Goal: Task Accomplishment & Management: Complete application form

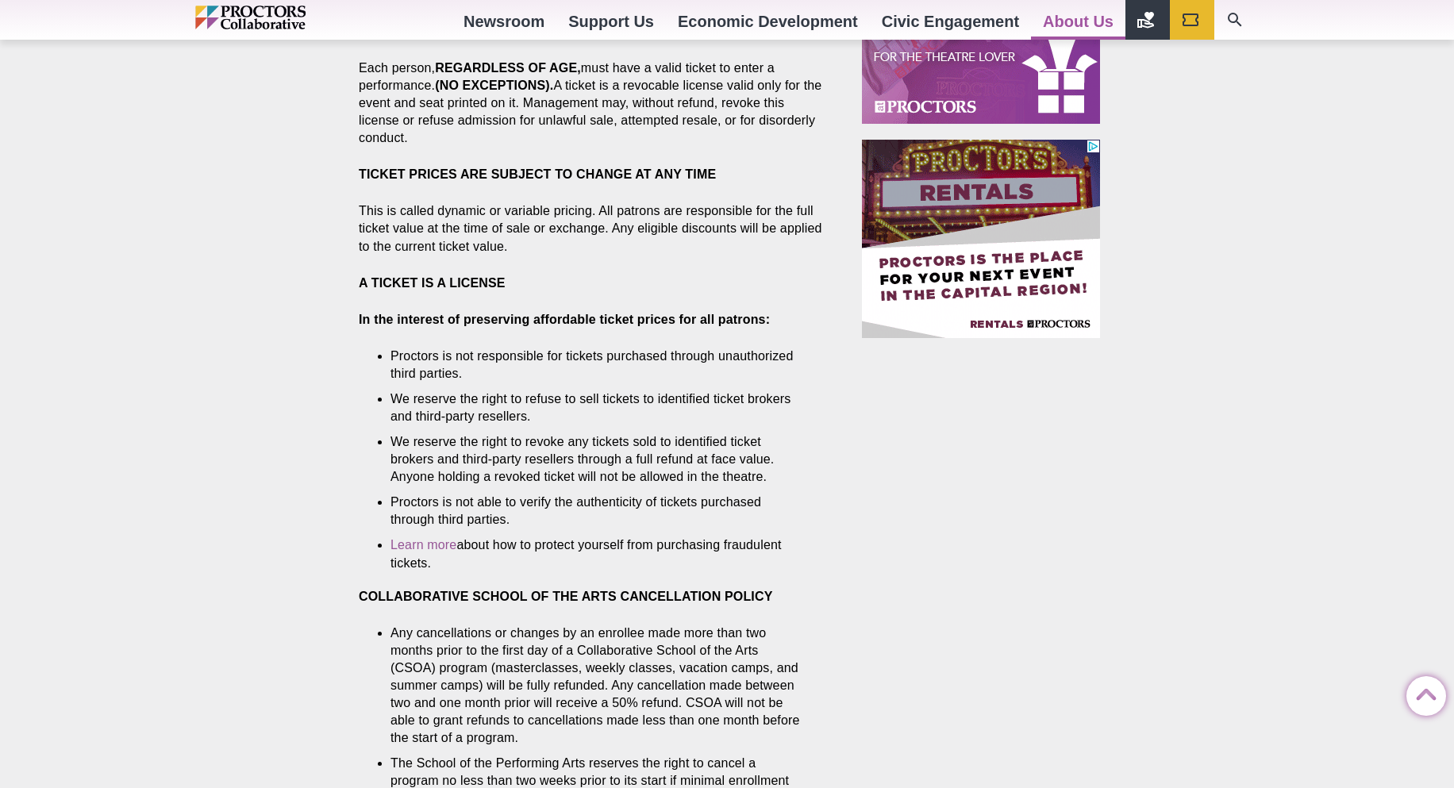
scroll to position [945, 0]
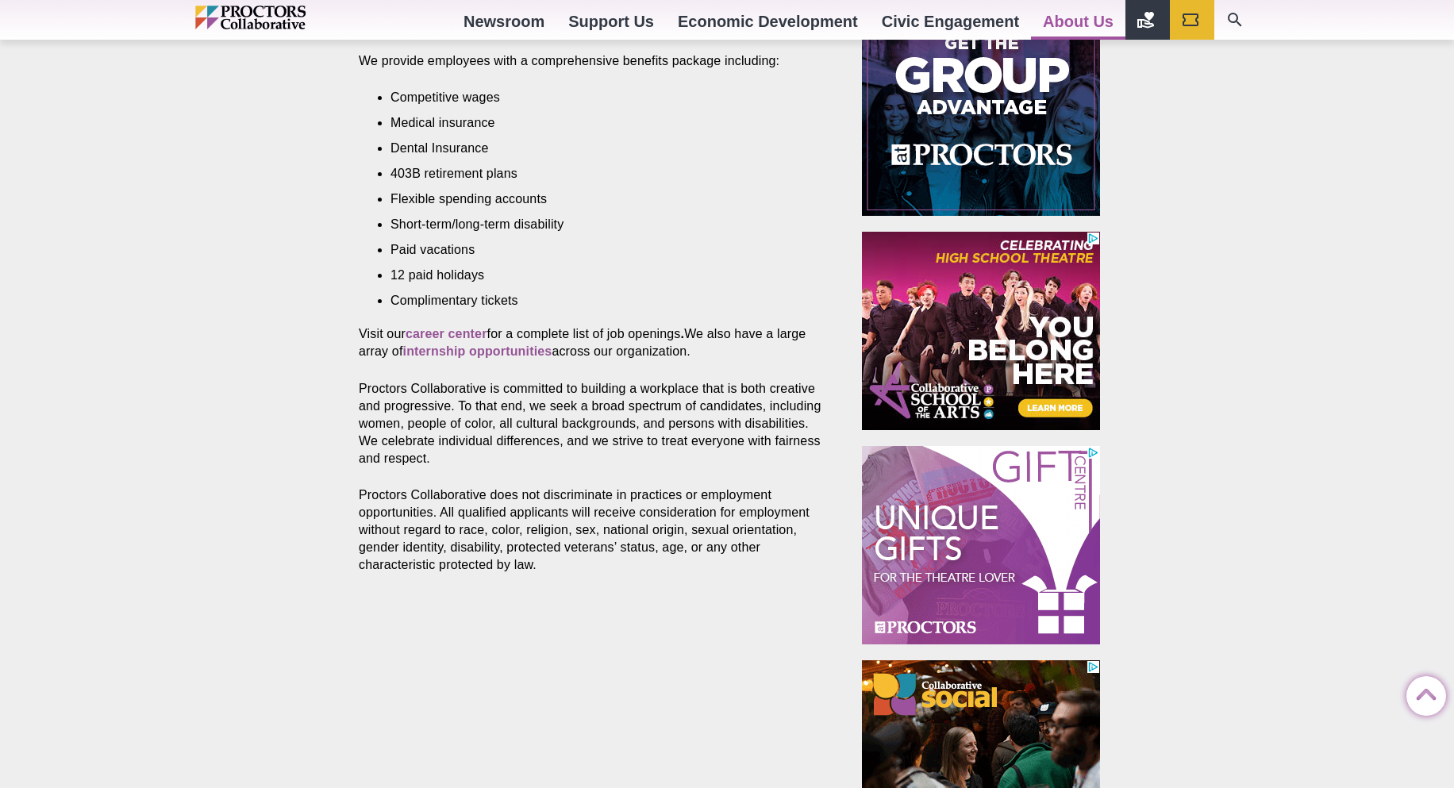
scroll to position [714, 0]
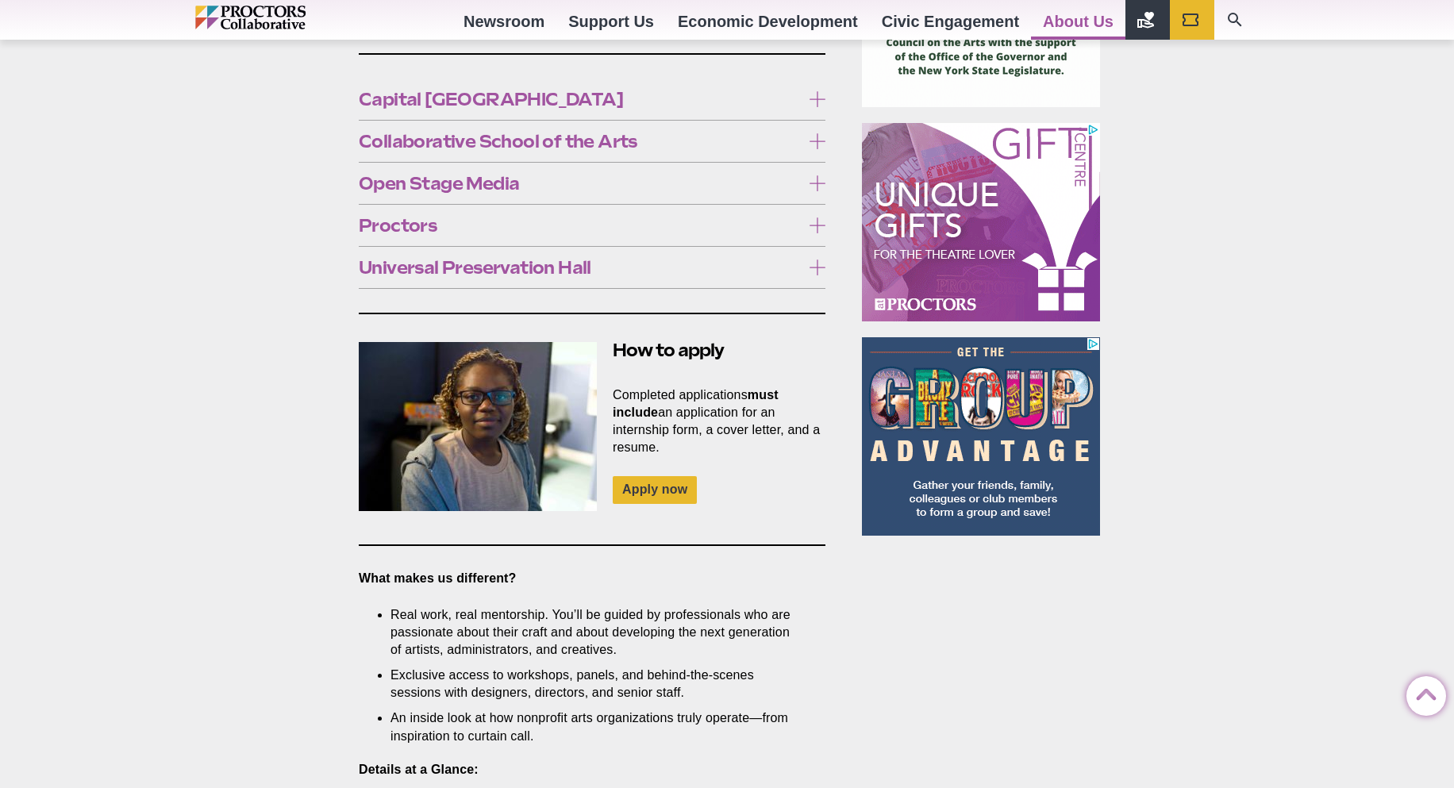
scroll to position [1111, 0]
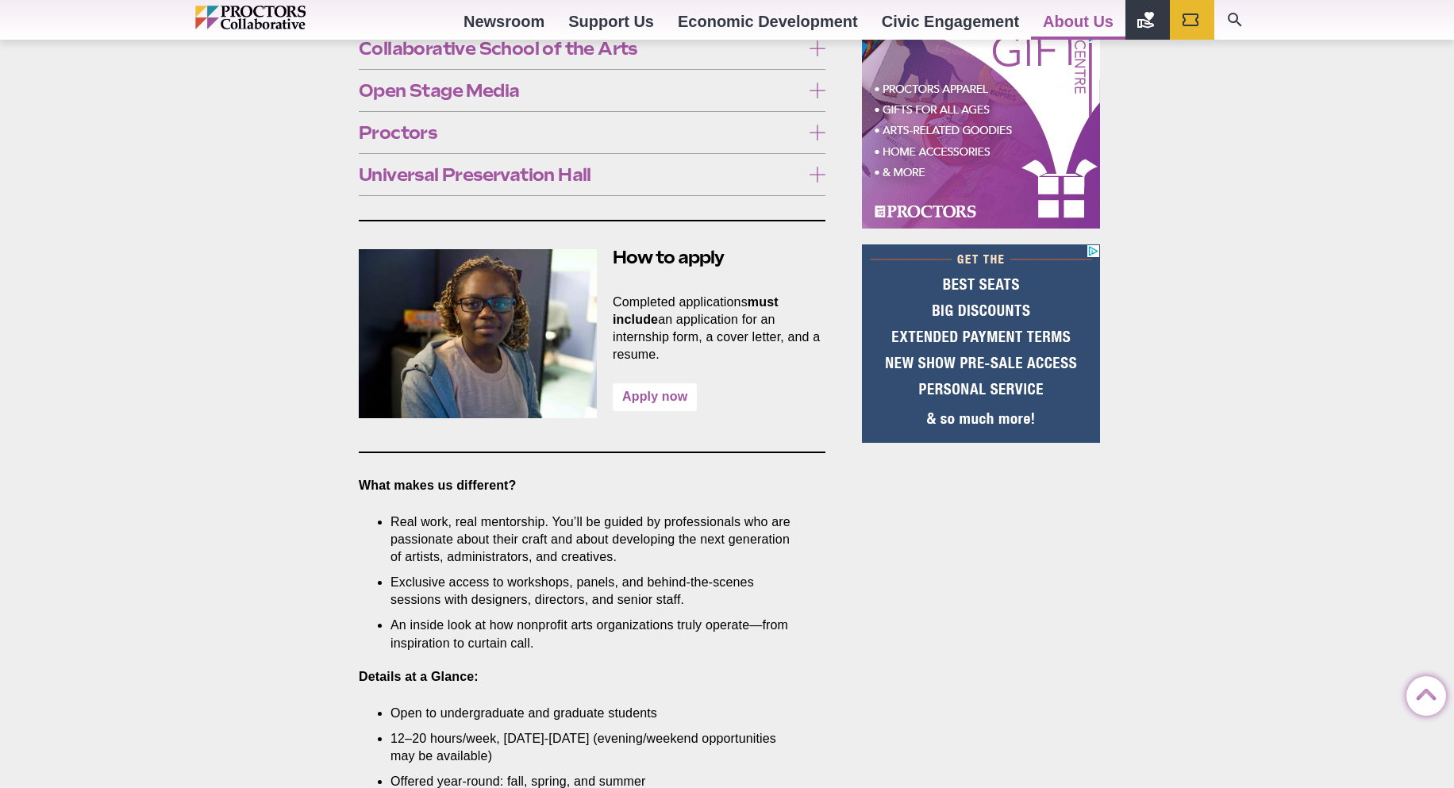
click at [671, 383] on link "Apply now" at bounding box center [655, 397] width 84 height 28
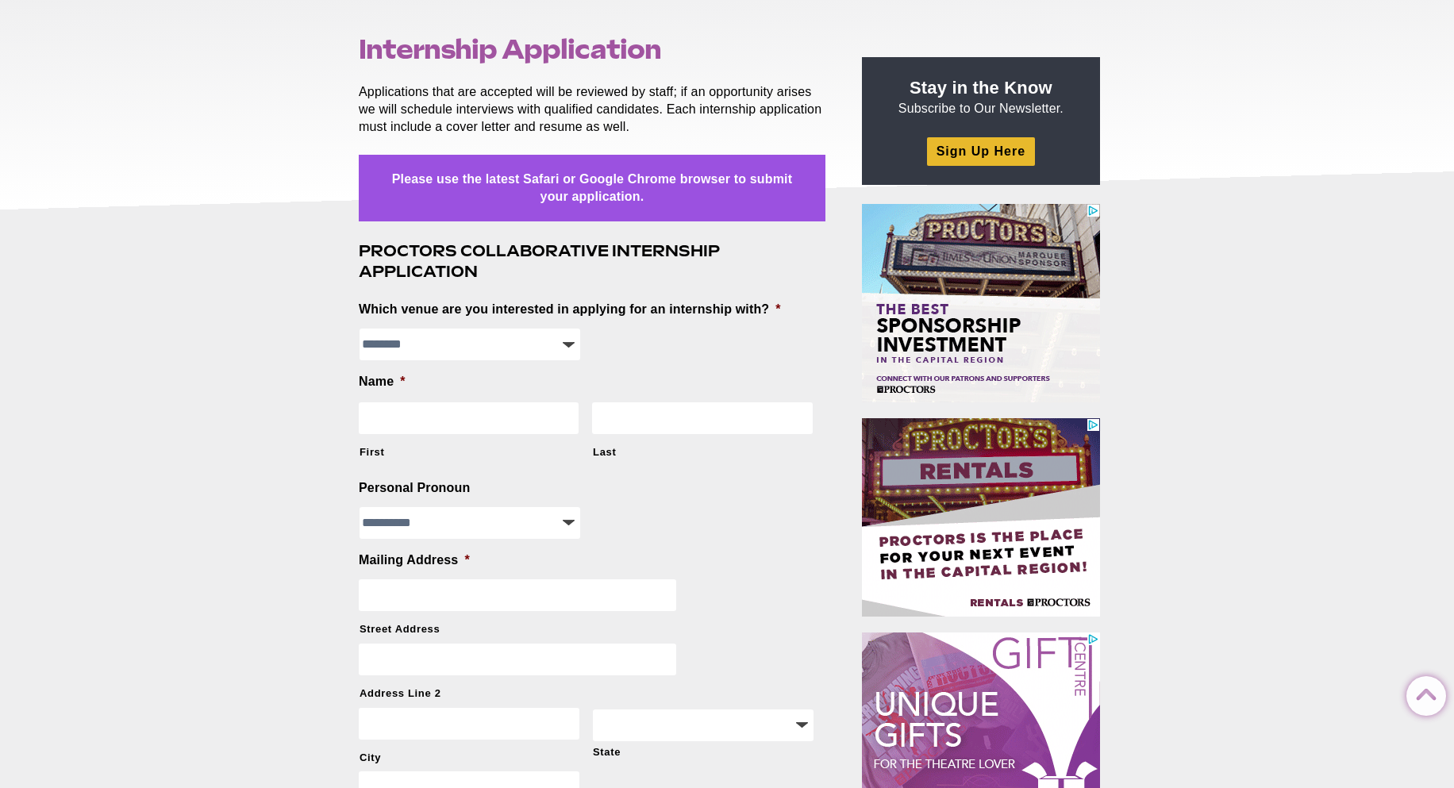
scroll to position [79, 0]
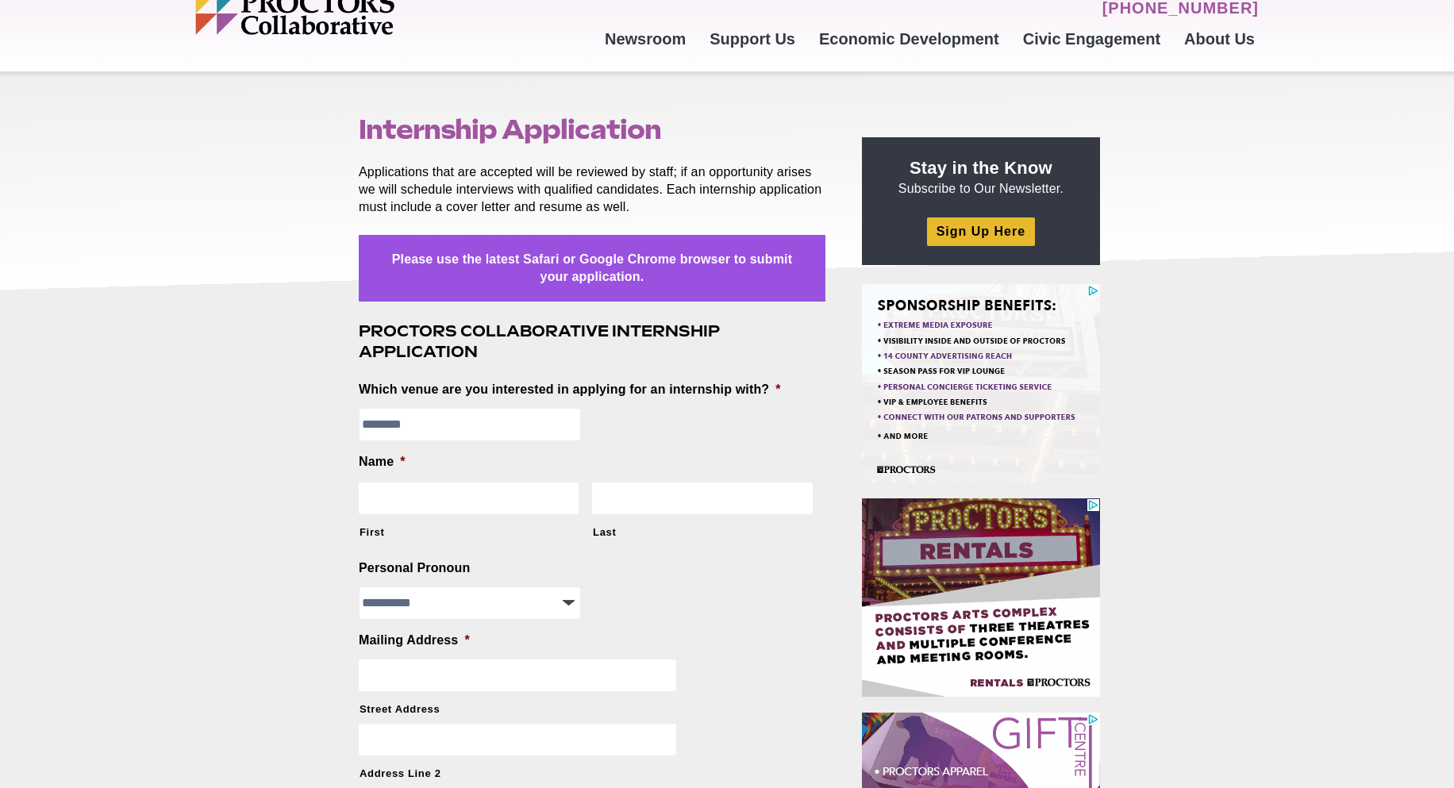
click at [558, 429] on select "**********" at bounding box center [470, 425] width 221 height 32
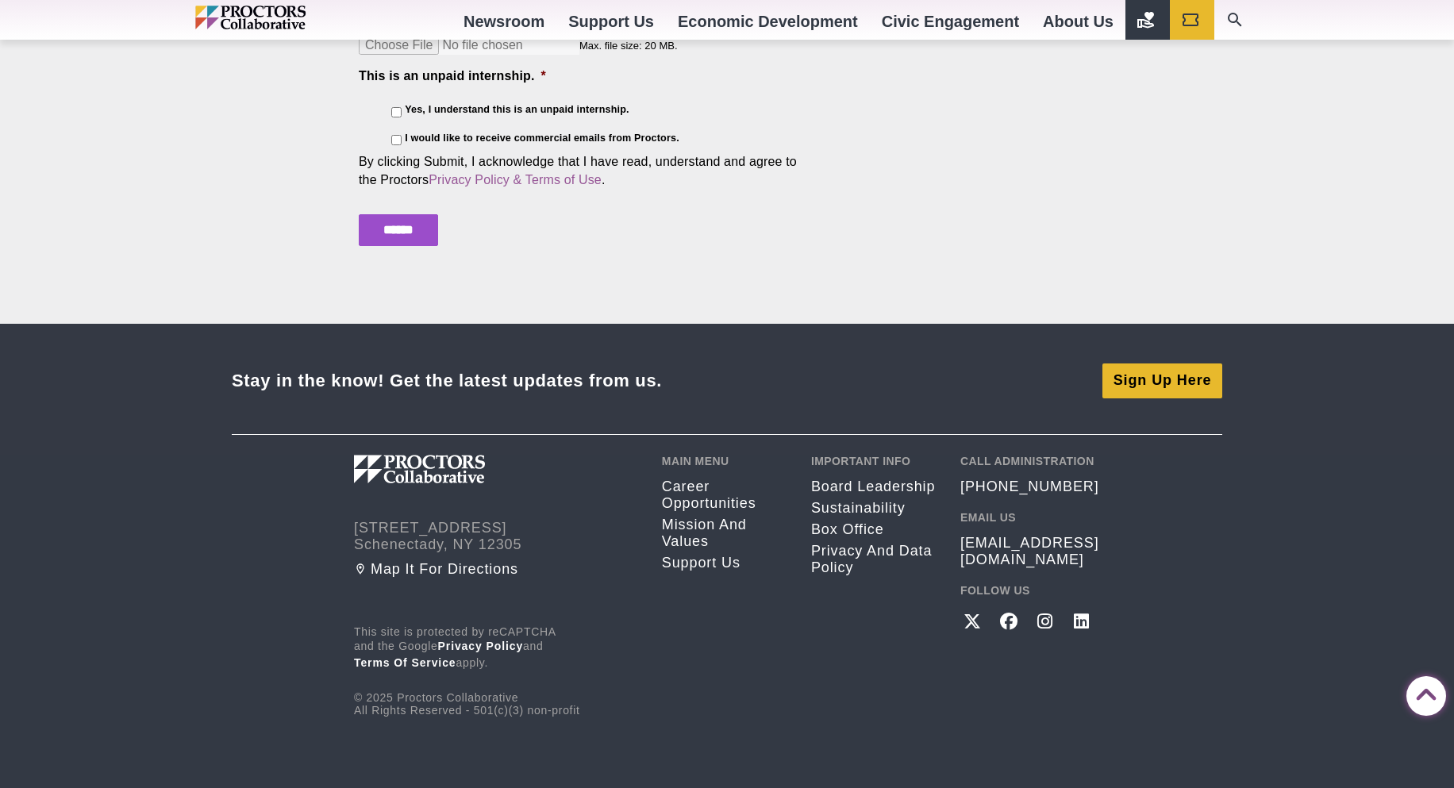
scroll to position [2868, 0]
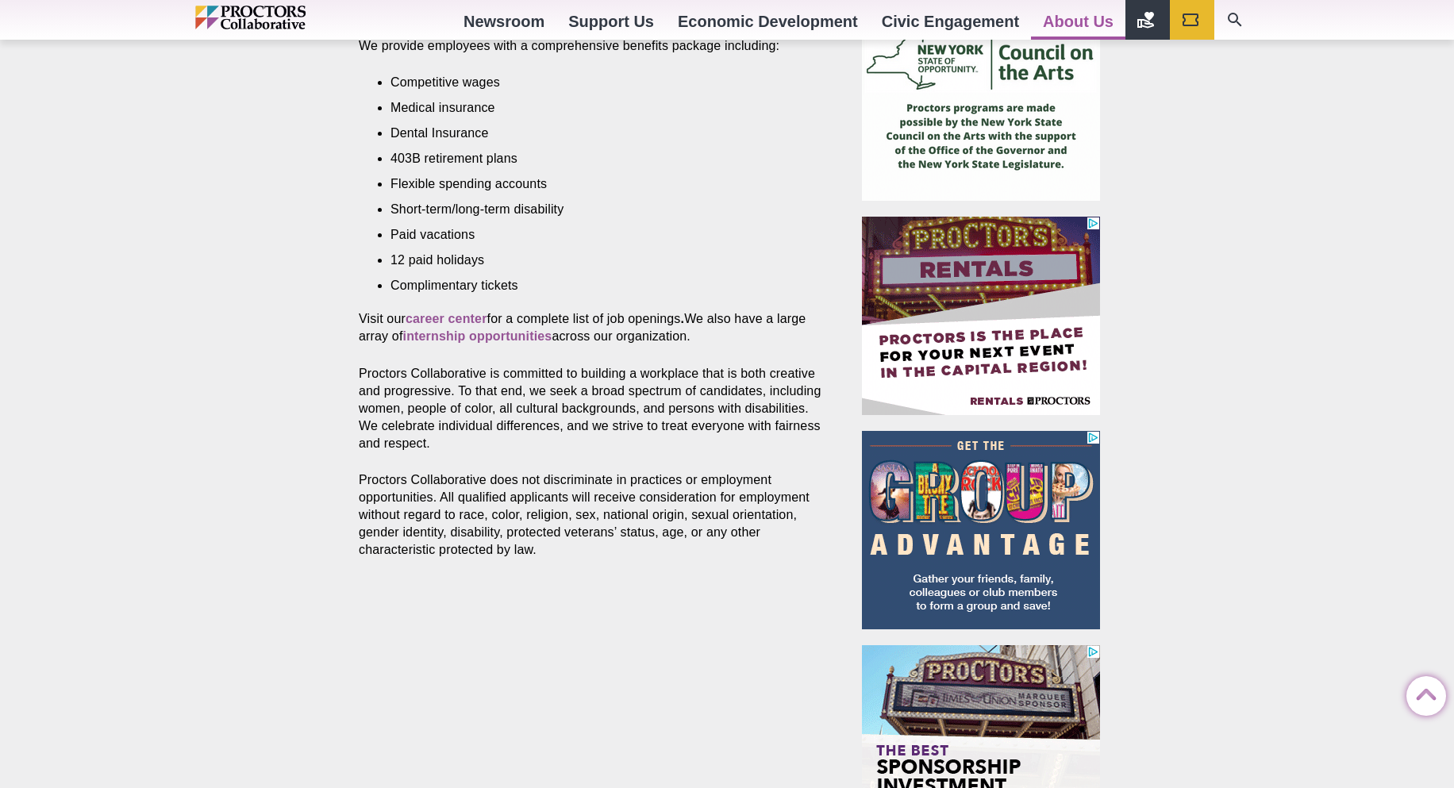
scroll to position [718, 0]
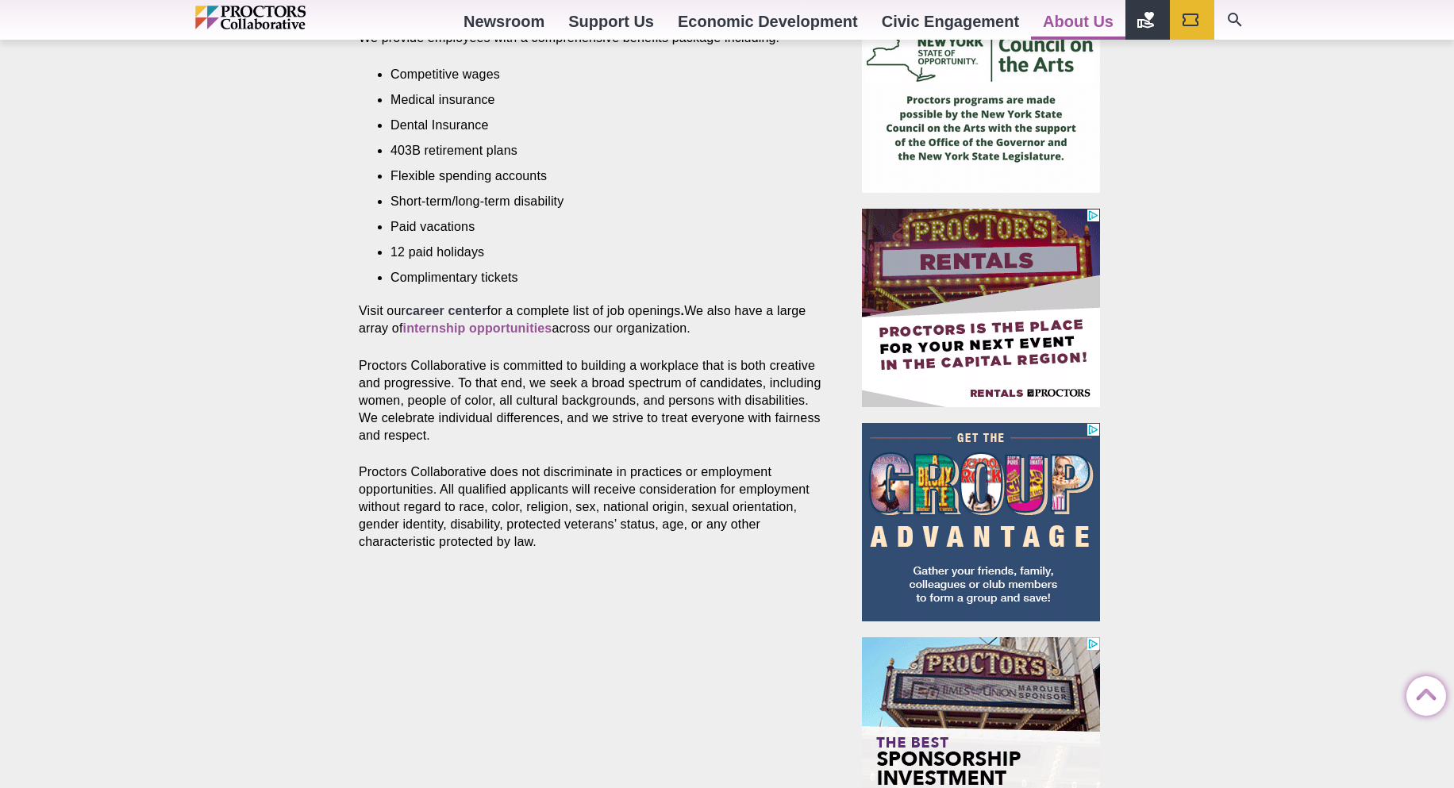
click at [465, 304] on strong "career center" at bounding box center [447, 310] width 82 height 13
